Goal: Transaction & Acquisition: Purchase product/service

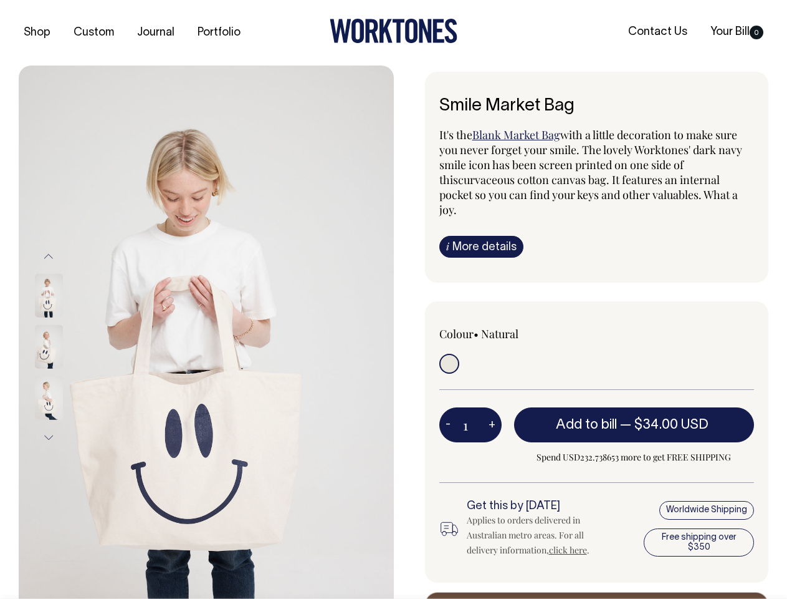
click at [206, 332] on img at bounding box center [206, 346] width 375 height 562
click at [65, 346] on div at bounding box center [65, 346] width 62 height 51
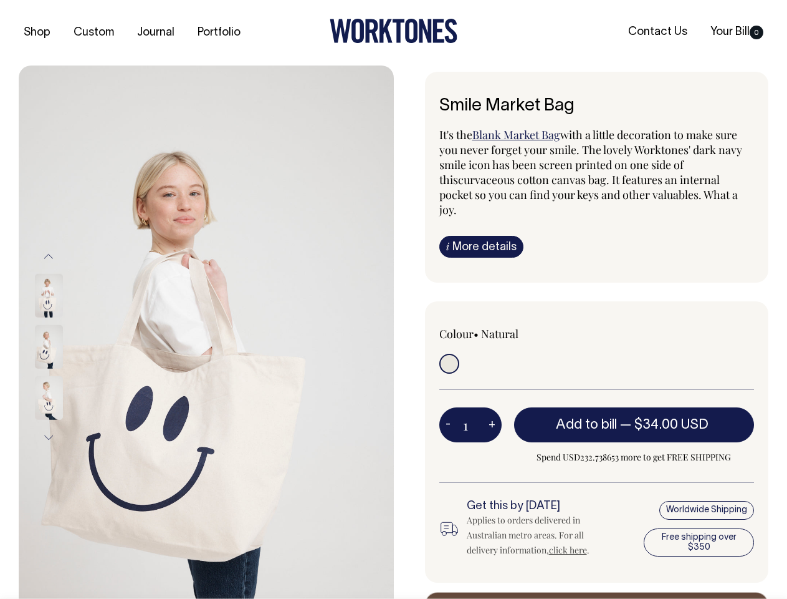
click at [49, 256] on button "Previous" at bounding box center [48, 256] width 19 height 28
click at [65, 372] on div at bounding box center [65, 397] width 62 height 51
click at [49, 437] on button "Next" at bounding box center [48, 437] width 19 height 28
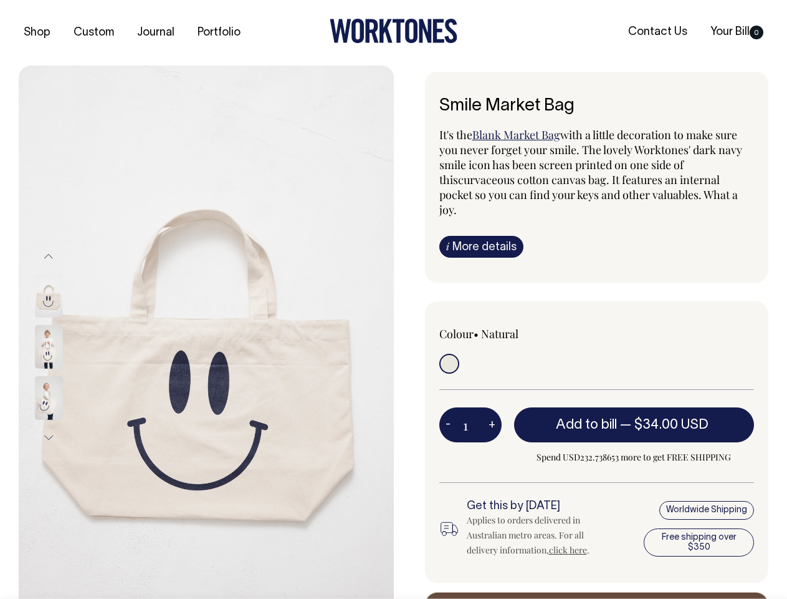
click at [448, 412] on button "-" at bounding box center [448, 424] width 17 height 25
click at [492, 412] on button "+" at bounding box center [492, 424] width 19 height 25
type input "2"
click at [635, 418] on span "— $34.00 USD" at bounding box center [666, 424] width 92 height 12
